Goal: Information Seeking & Learning: Learn about a topic

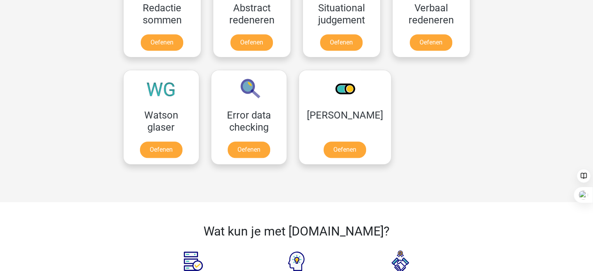
scroll to position [624, 0]
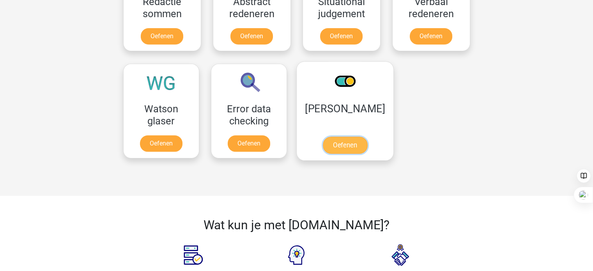
click at [341, 146] on link "Oefenen" at bounding box center [345, 145] width 44 height 17
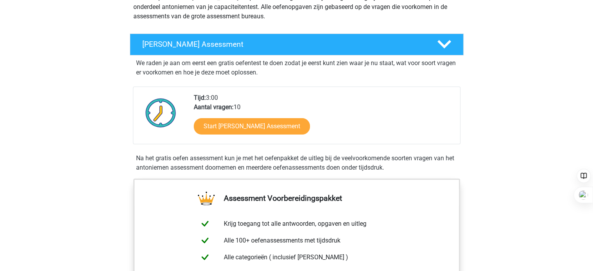
scroll to position [117, 0]
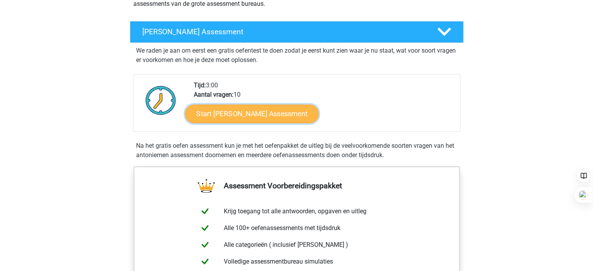
click at [300, 114] on link "Start Antoniemen Gratis Oefen Assessment" at bounding box center [252, 113] width 134 height 19
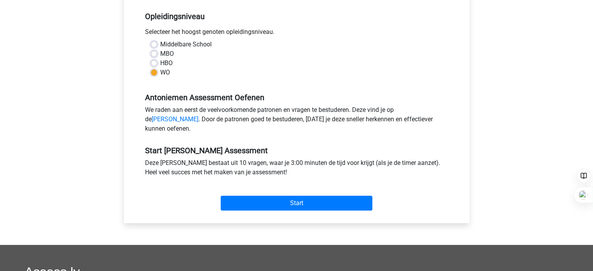
scroll to position [234, 0]
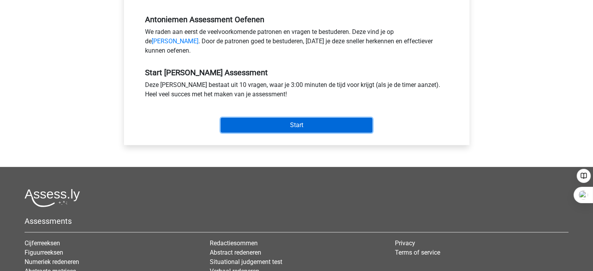
click at [296, 133] on input "Start" at bounding box center [297, 125] width 152 height 15
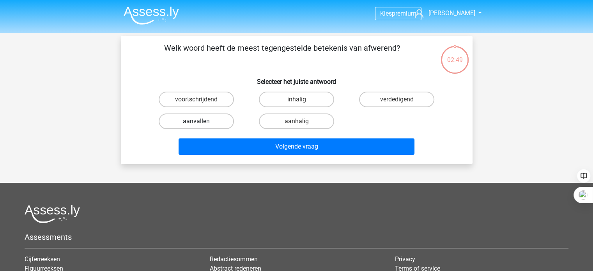
click at [218, 119] on label "aanvallen" at bounding box center [196, 122] width 75 height 16
click at [201, 121] on input "aanvallen" at bounding box center [198, 123] width 5 height 5
radio input "true"
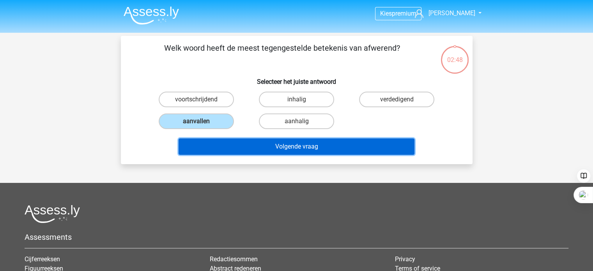
click at [248, 140] on button "Volgende vraag" at bounding box center [297, 146] width 236 height 16
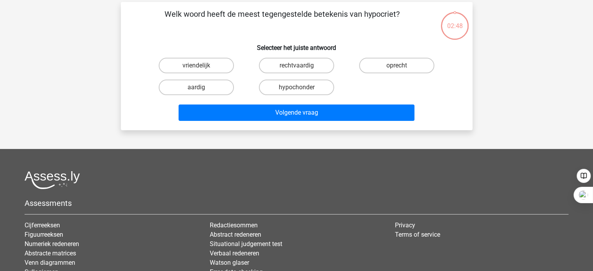
scroll to position [36, 0]
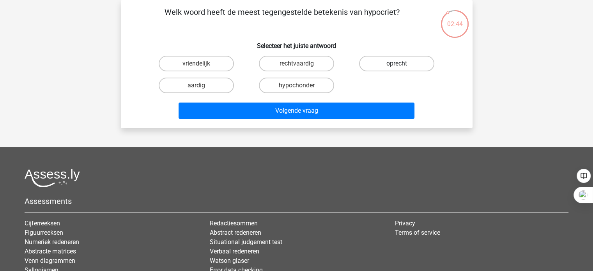
click at [370, 63] on label "oprecht" at bounding box center [396, 64] width 75 height 16
click at [397, 64] on input "oprecht" at bounding box center [399, 66] width 5 height 5
radio input "true"
click at [317, 60] on label "rechtvaardig" at bounding box center [296, 64] width 75 height 16
click at [302, 64] on input "rechtvaardig" at bounding box center [298, 66] width 5 height 5
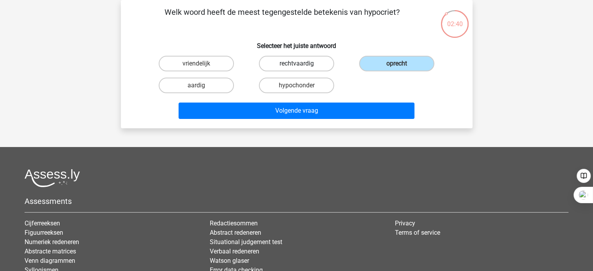
radio input "true"
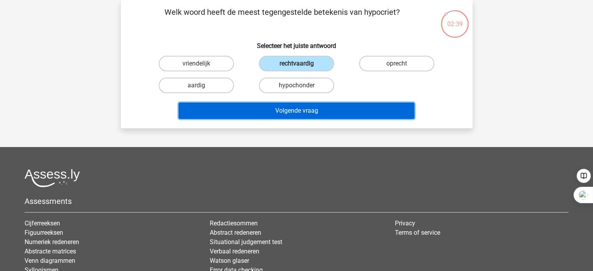
click at [310, 111] on button "Volgende vraag" at bounding box center [297, 111] width 236 height 16
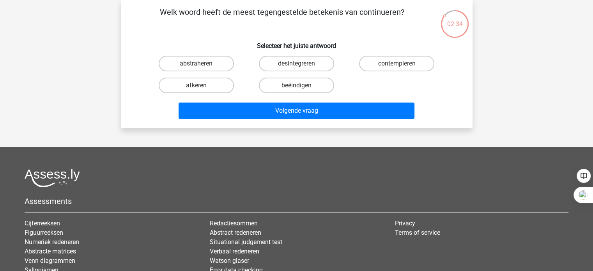
click at [298, 87] on input "beëindigen" at bounding box center [298, 87] width 5 height 5
radio input "true"
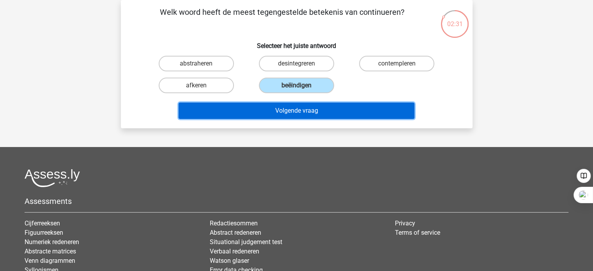
click at [295, 110] on button "Volgende vraag" at bounding box center [297, 111] width 236 height 16
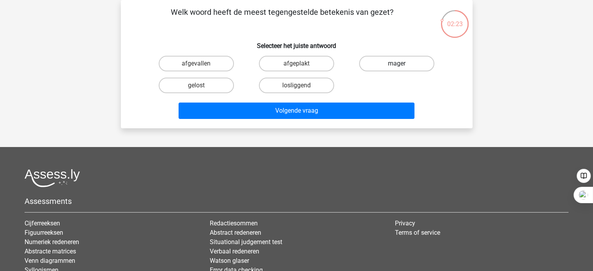
click at [387, 64] on label "mager" at bounding box center [396, 64] width 75 height 16
click at [397, 64] on input "mager" at bounding box center [399, 66] width 5 height 5
radio input "true"
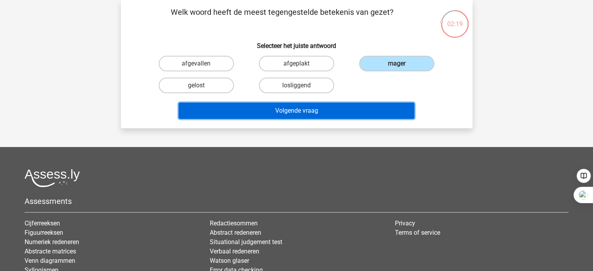
drag, startPoint x: 327, startPoint y: 115, endPoint x: 356, endPoint y: 78, distance: 46.7
click at [356, 78] on div "Welk woord heeft de meest tegengestelde betekenis van gezet? Selecteer het juis…" at bounding box center [297, 64] width 346 height 116
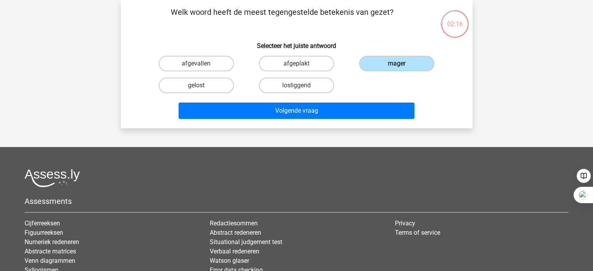
click at [322, 121] on div "Volgende vraag" at bounding box center [296, 113] width 301 height 20
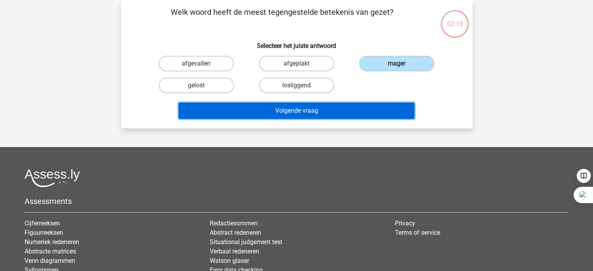
click at [300, 114] on button "Volgende vraag" at bounding box center [297, 111] width 236 height 16
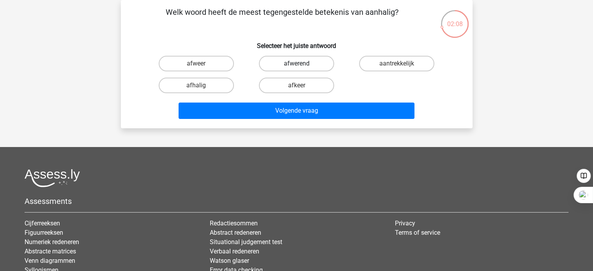
click at [288, 66] on label "afwerend" at bounding box center [296, 64] width 75 height 16
click at [296, 66] on input "afwerend" at bounding box center [298, 66] width 5 height 5
radio input "true"
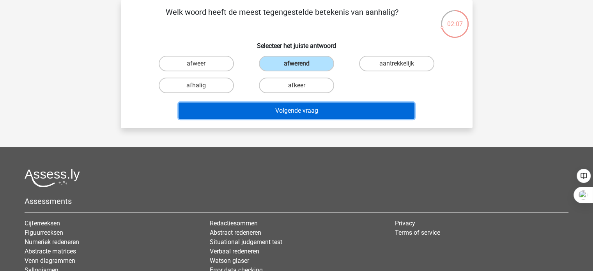
click at [295, 115] on button "Volgende vraag" at bounding box center [297, 111] width 236 height 16
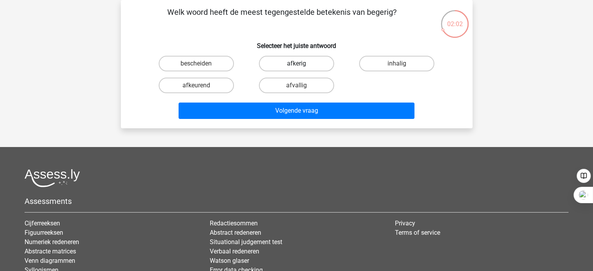
click at [295, 65] on label "afkerig" at bounding box center [296, 64] width 75 height 16
click at [296, 65] on input "afkerig" at bounding box center [298, 66] width 5 height 5
radio input "true"
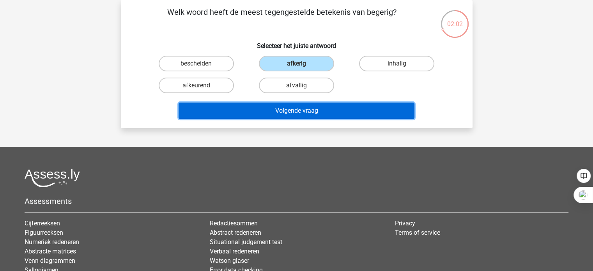
click at [295, 112] on button "Volgende vraag" at bounding box center [297, 111] width 236 height 16
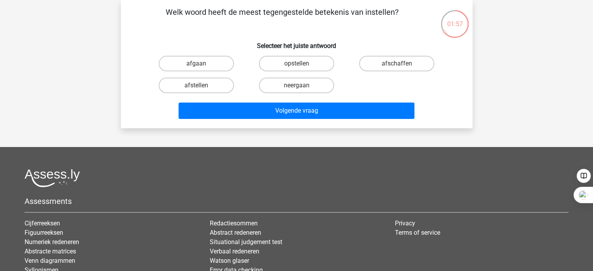
drag, startPoint x: 206, startPoint y: 86, endPoint x: 371, endPoint y: 80, distance: 165.5
click at [371, 80] on div "afgaan opstellen afschaffen afstellen neergaan" at bounding box center [296, 75] width 301 height 44
click at [379, 60] on label "afschaffen" at bounding box center [396, 64] width 75 height 16
click at [397, 64] on input "afschaffen" at bounding box center [399, 66] width 5 height 5
radio input "true"
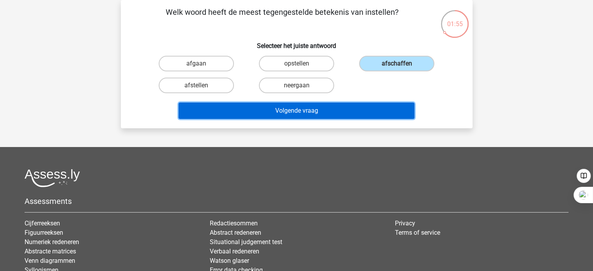
click at [351, 112] on button "Volgende vraag" at bounding box center [297, 111] width 236 height 16
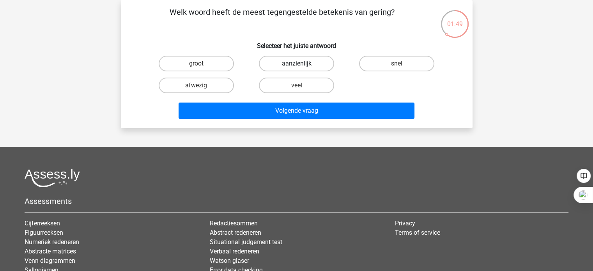
click at [300, 62] on label "aanzienlijk" at bounding box center [296, 64] width 75 height 16
click at [300, 64] on input "aanzienlijk" at bounding box center [298, 66] width 5 height 5
radio input "true"
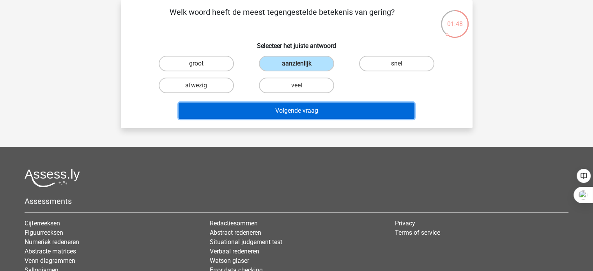
click at [297, 110] on button "Volgende vraag" at bounding box center [297, 111] width 236 height 16
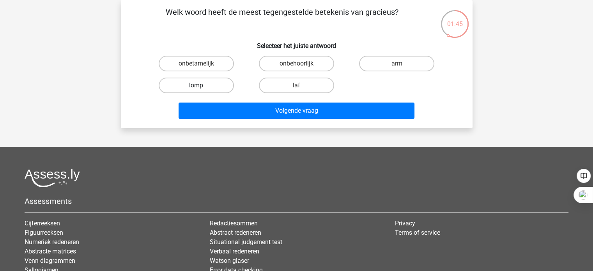
click at [213, 89] on label "lomp" at bounding box center [196, 86] width 75 height 16
click at [201, 89] on input "lomp" at bounding box center [198, 87] width 5 height 5
radio input "true"
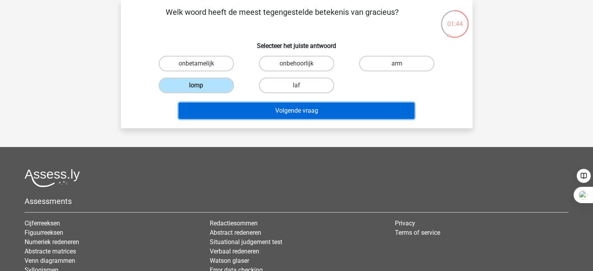
click at [262, 111] on button "Volgende vraag" at bounding box center [297, 111] width 236 height 16
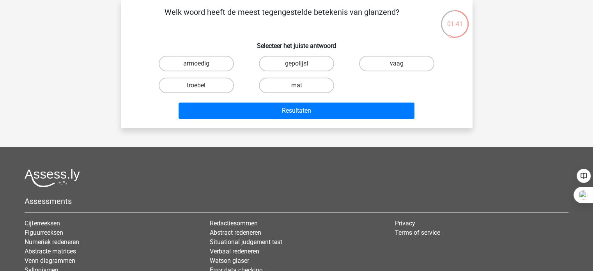
click at [287, 89] on label "mat" at bounding box center [296, 86] width 75 height 16
click at [296, 89] on input "mat" at bounding box center [298, 87] width 5 height 5
radio input "true"
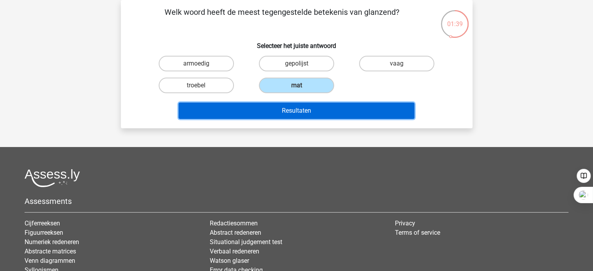
click at [283, 114] on button "Resultaten" at bounding box center [297, 111] width 236 height 16
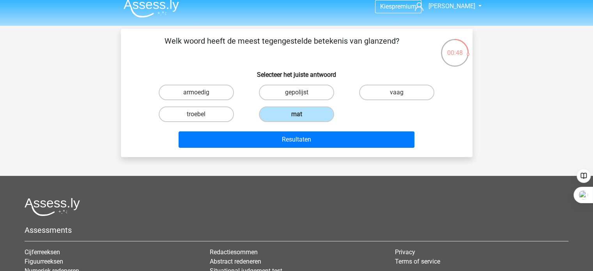
scroll to position [0, 0]
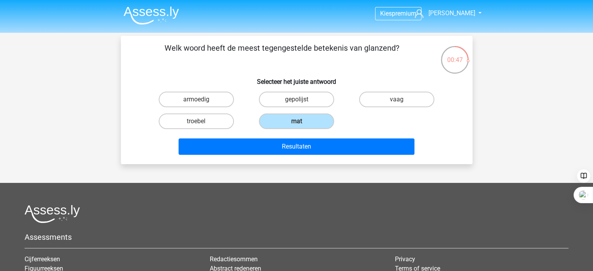
click at [157, 14] on img at bounding box center [151, 15] width 55 height 18
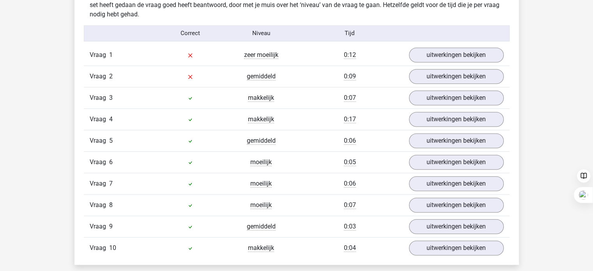
scroll to position [585, 0]
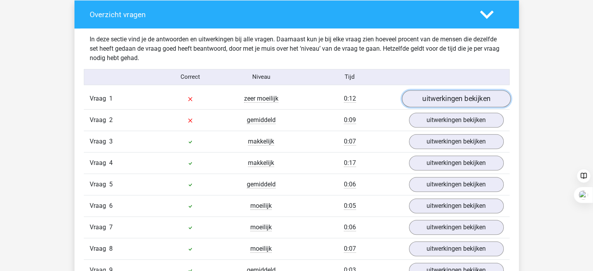
click at [423, 101] on link "uitwerkingen bekijken" at bounding box center [456, 98] width 109 height 17
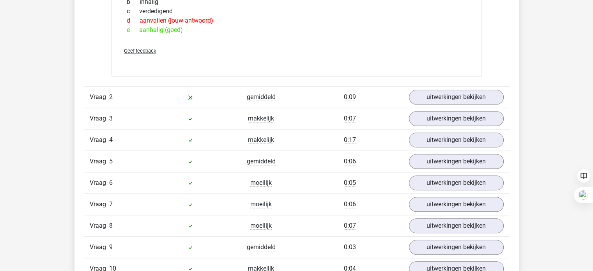
scroll to position [702, 0]
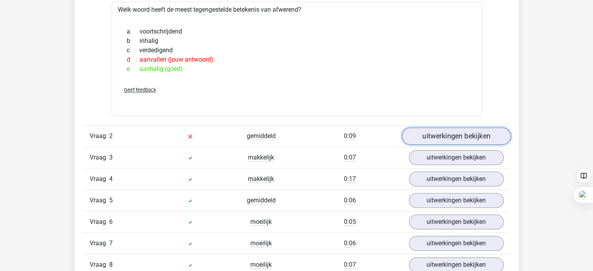
click at [452, 139] on link "uitwerkingen bekijken" at bounding box center [456, 136] width 109 height 17
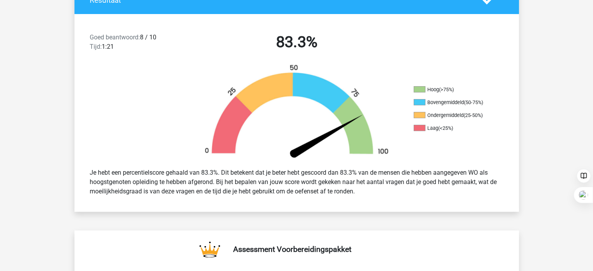
scroll to position [0, 0]
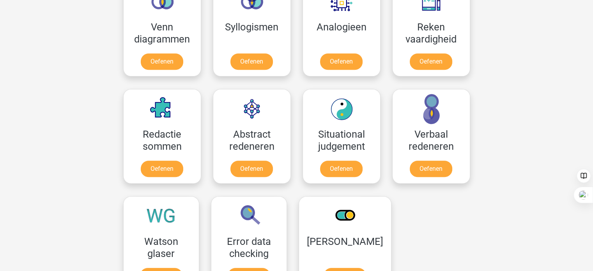
scroll to position [429, 0]
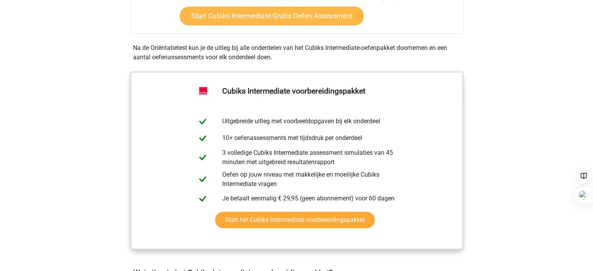
scroll to position [195, 0]
